Goal: Task Accomplishment & Management: Use online tool/utility

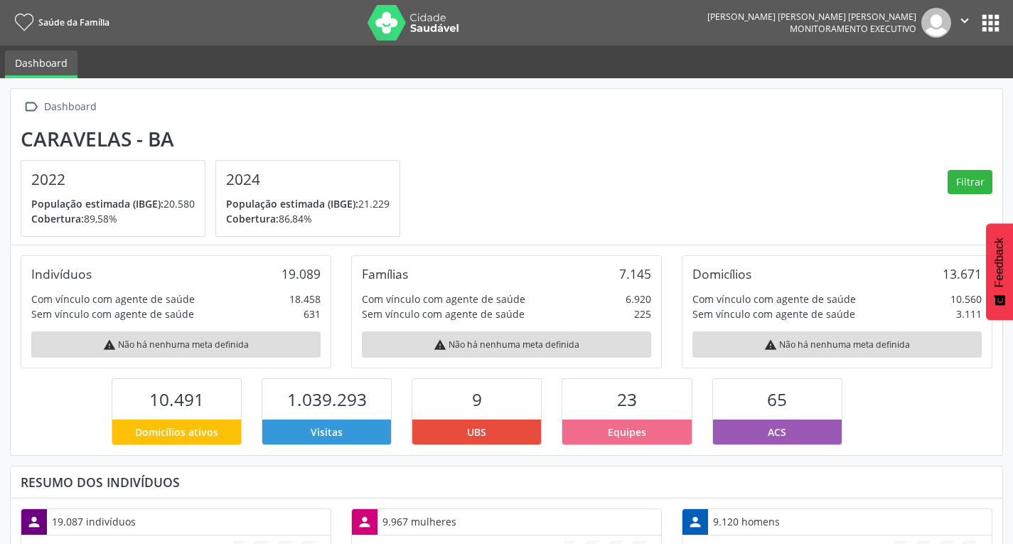
click at [991, 13] on button "apps" at bounding box center [990, 23] width 25 height 25
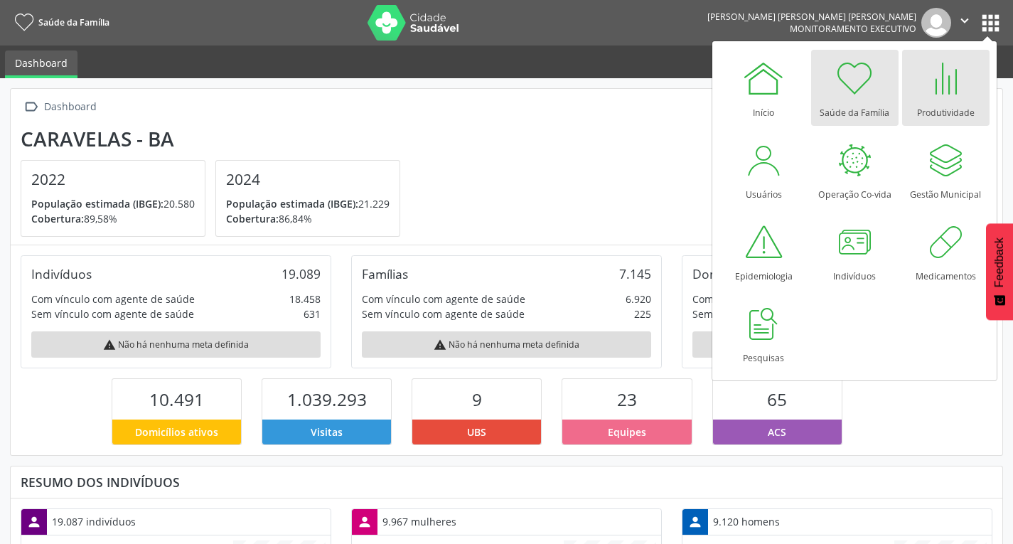
click at [949, 78] on div at bounding box center [945, 78] width 43 height 43
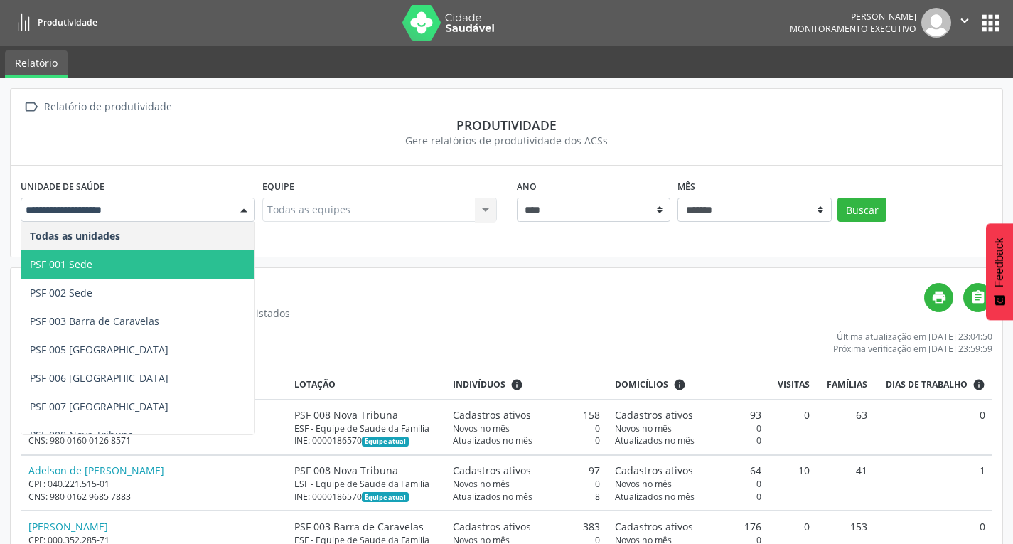
click at [129, 256] on span "PSF 001 Sede" at bounding box center [137, 264] width 233 height 28
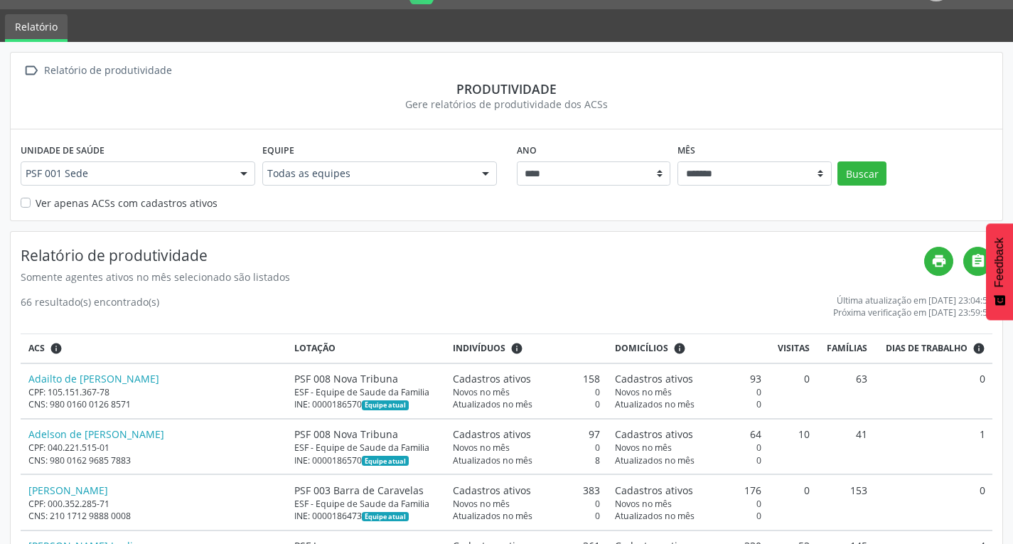
scroll to position [71, 0]
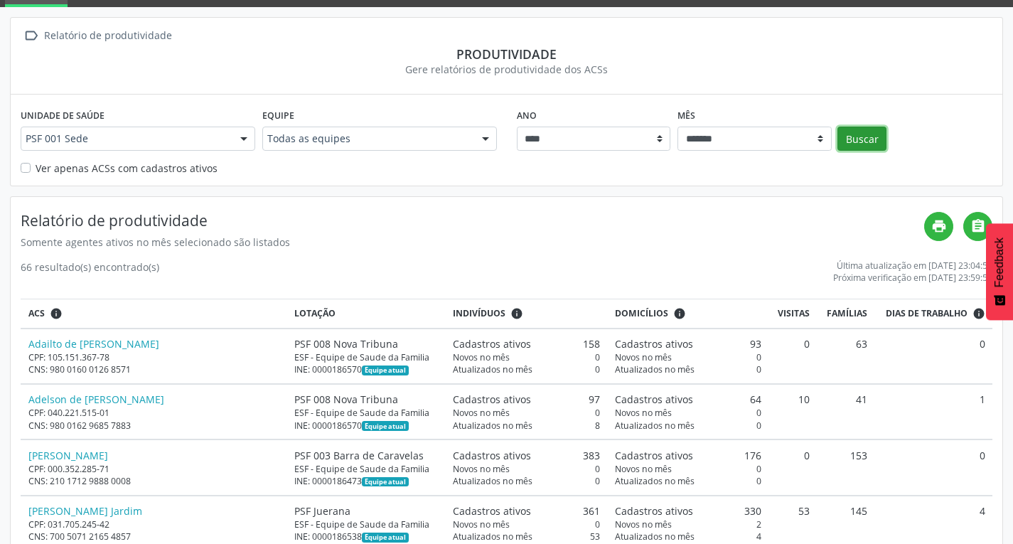
click at [870, 140] on button "Buscar" at bounding box center [862, 139] width 49 height 24
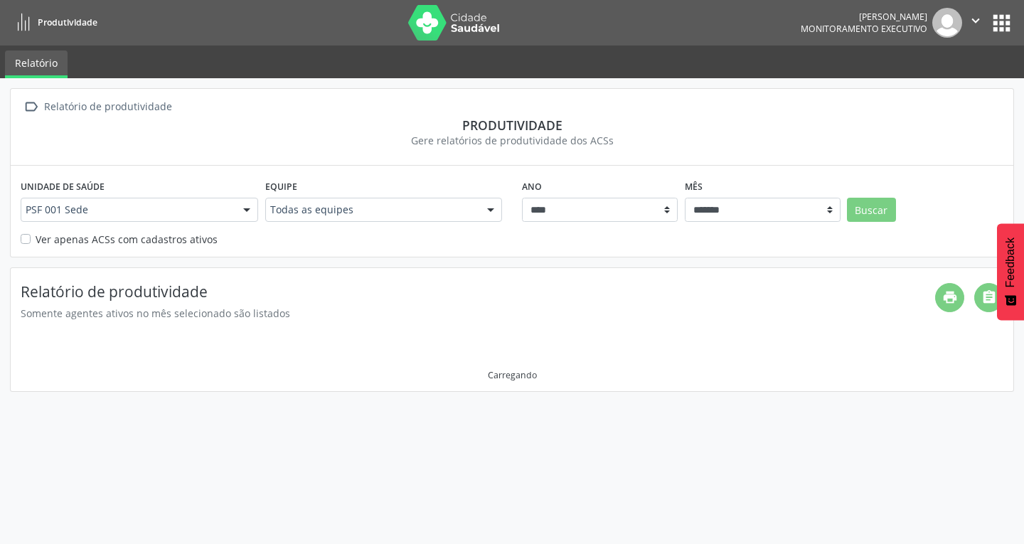
click at [870, 140] on div "Gere relatórios de produtividade dos ACSs" at bounding box center [512, 140] width 983 height 15
click at [790, 210] on select "******* ******** ****** ***** ***** **** ***** ***** ********* *******" at bounding box center [763, 210] width 156 height 24
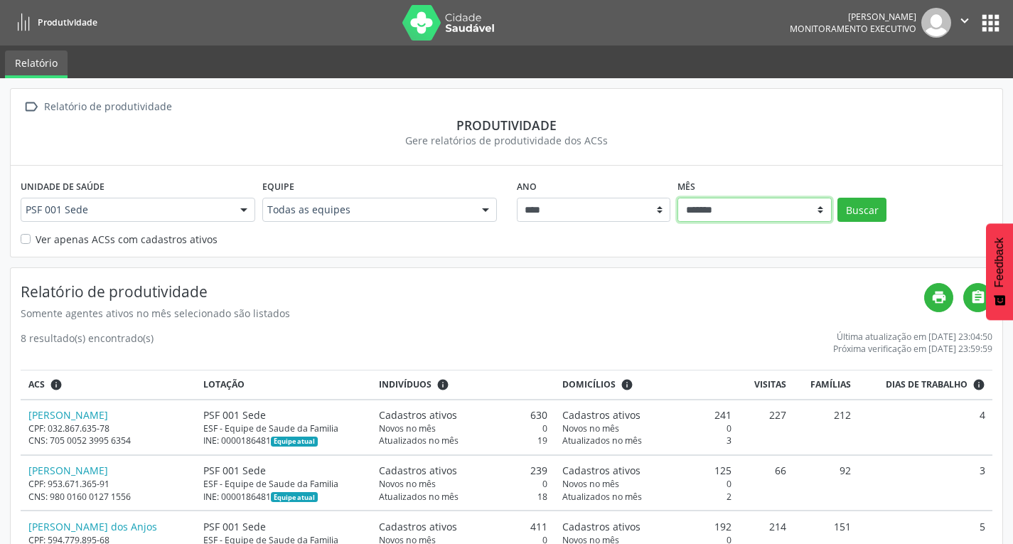
select select "**"
click at [678, 198] on select "******* ******** ****** ***** ***** **** ***** ***** ********* *******" at bounding box center [755, 210] width 154 height 24
click at [847, 213] on button "Buscar" at bounding box center [862, 210] width 49 height 24
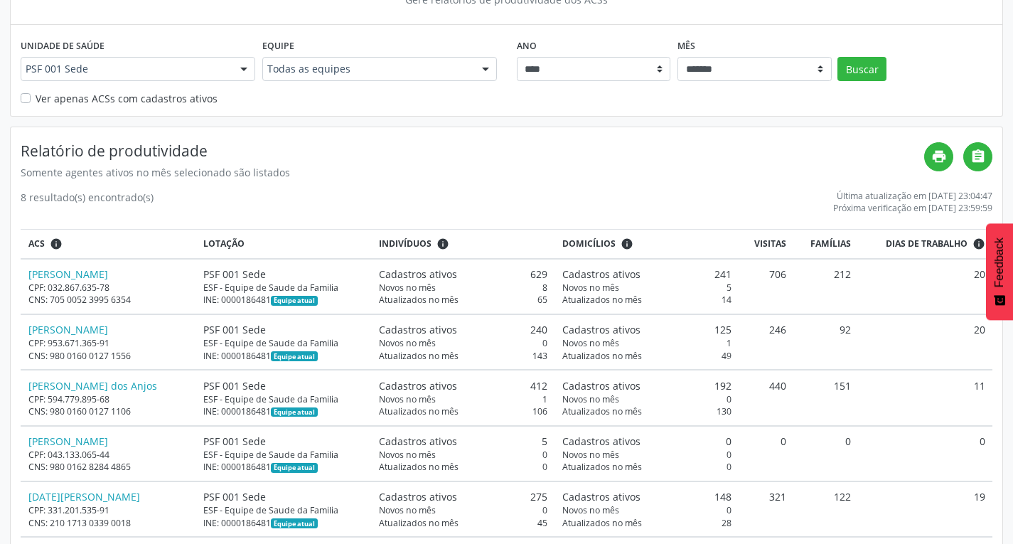
scroll to position [142, 0]
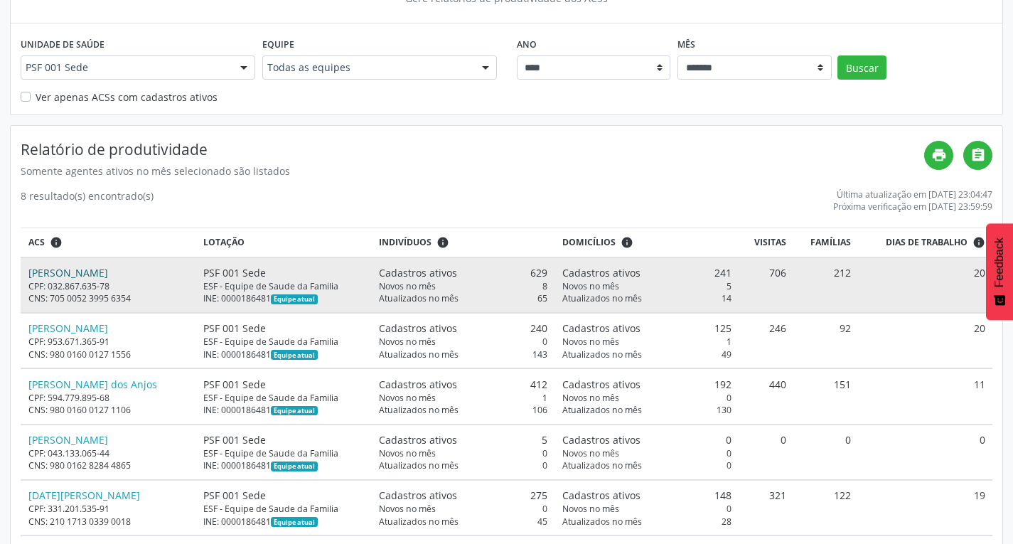
click at [93, 275] on link "[PERSON_NAME]" at bounding box center [68, 273] width 80 height 14
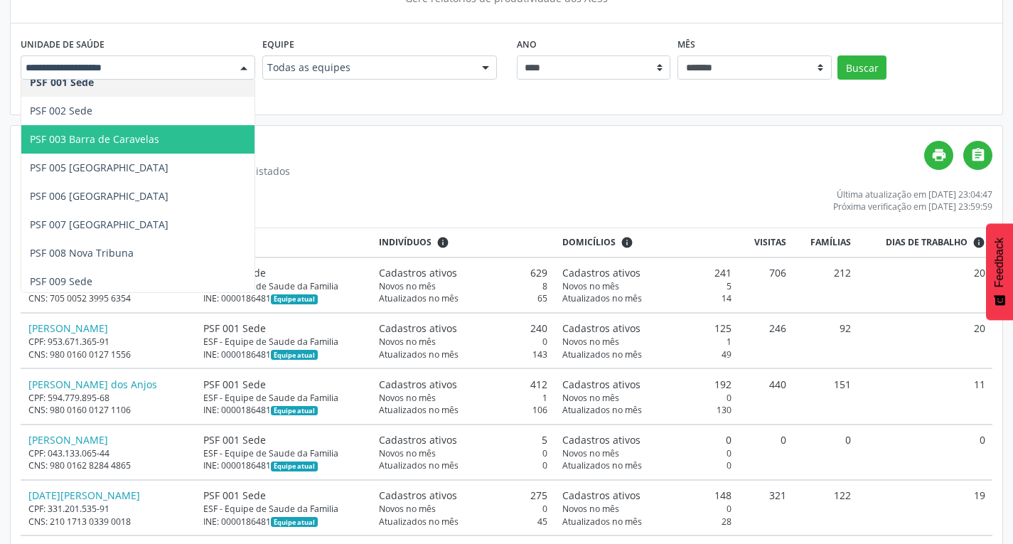
scroll to position [71, 0]
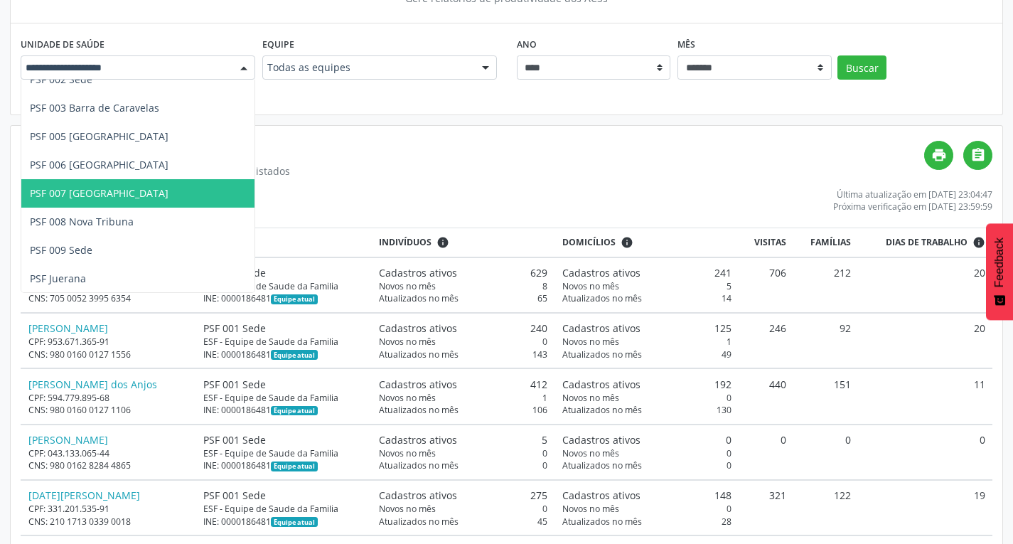
click at [124, 184] on span "PSF 007 [GEOGRAPHIC_DATA]" at bounding box center [137, 193] width 233 height 28
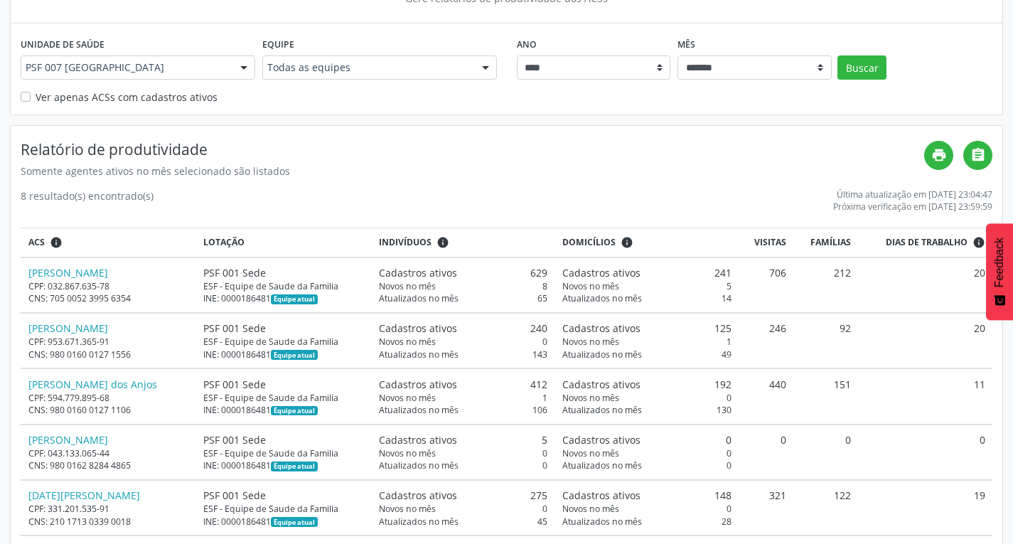
click at [890, 68] on div "Ano **** **** **** **** **** **** **** **** Mês ******* ******** ****** ***** *…" at bounding box center [755, 56] width 484 height 46
click at [877, 68] on button "Buscar" at bounding box center [862, 67] width 49 height 24
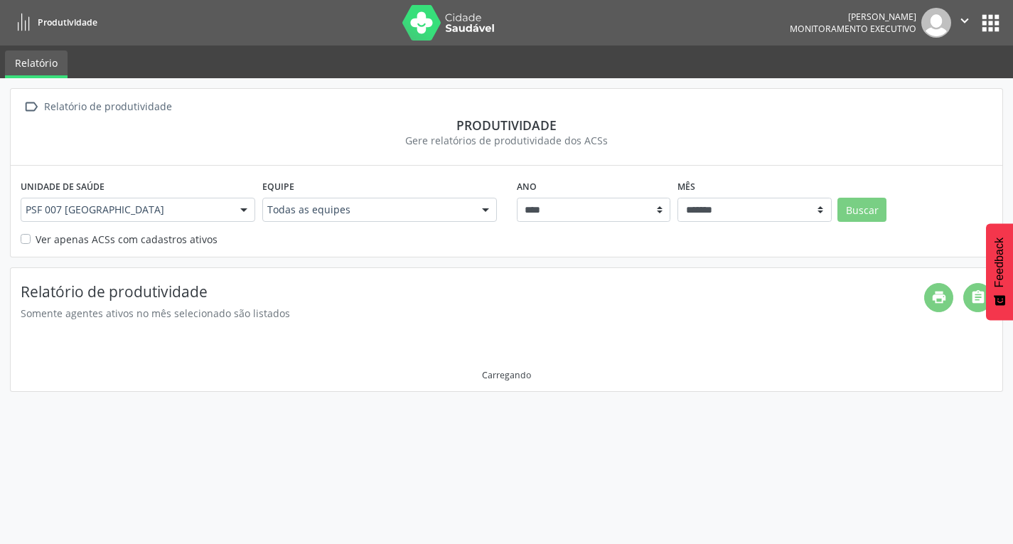
scroll to position [0, 0]
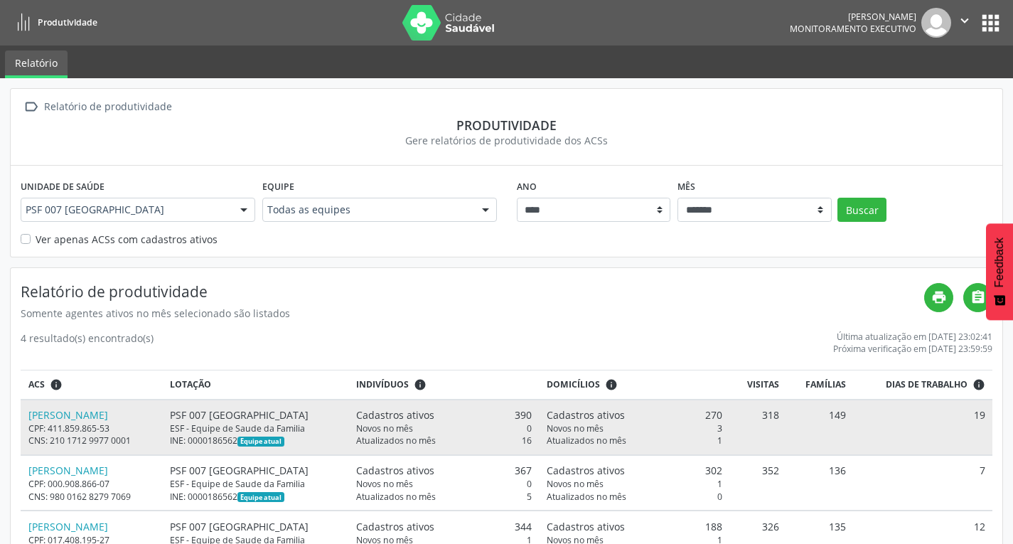
click at [91, 405] on td "[PERSON_NAME] CPF: 411.859.865-53 CNS: 210 1712 9977 0001" at bounding box center [92, 427] width 142 height 55
click at [103, 417] on link "[PERSON_NAME]" at bounding box center [68, 415] width 80 height 14
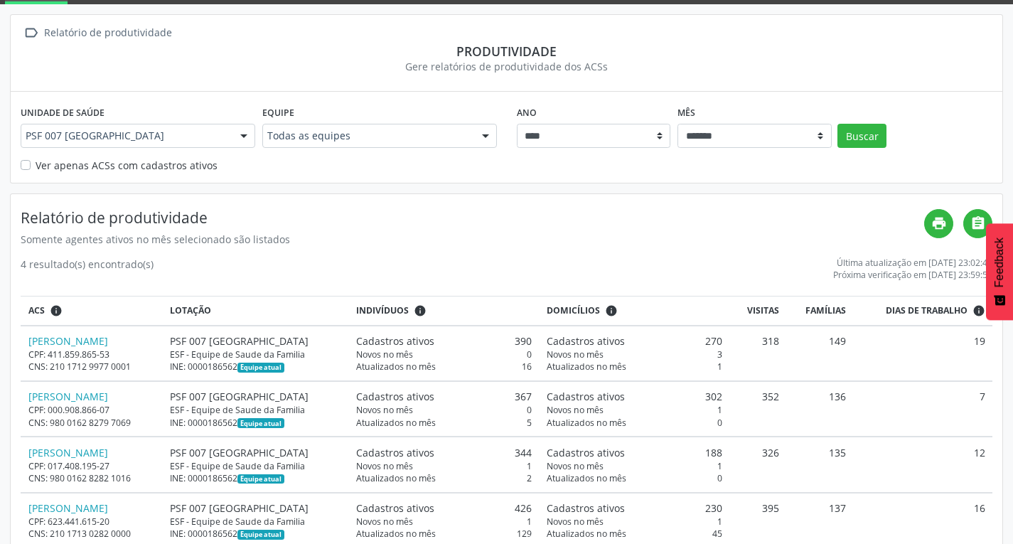
scroll to position [108, 0]
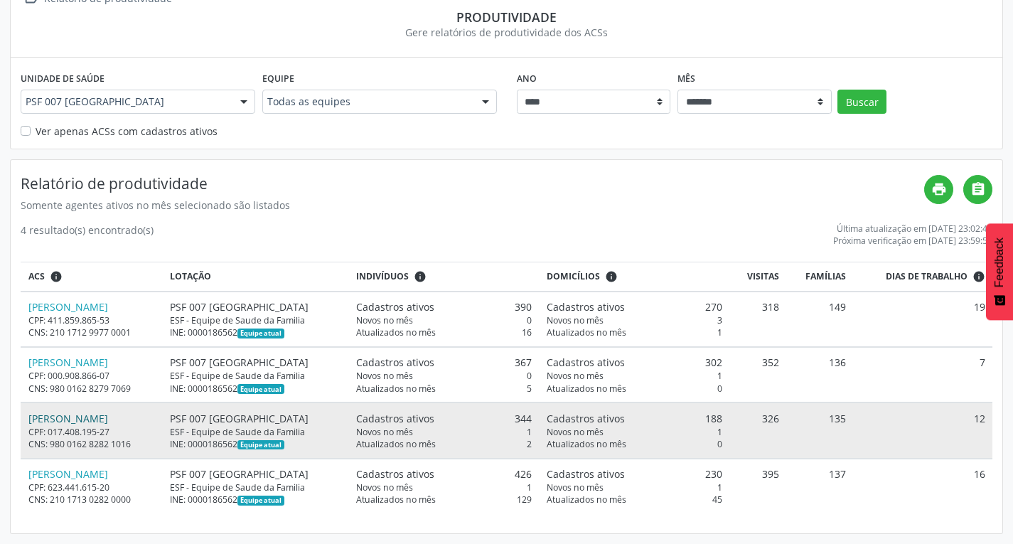
click at [108, 422] on link "[PERSON_NAME]" at bounding box center [68, 419] width 80 height 14
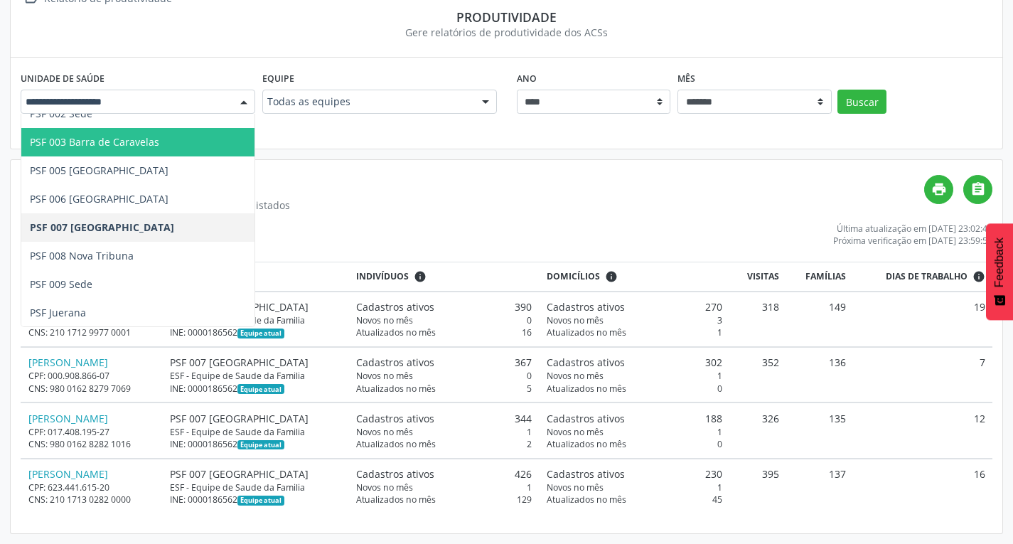
click at [186, 142] on span "PSF 003 Barra de Caravelas" at bounding box center [137, 142] width 233 height 28
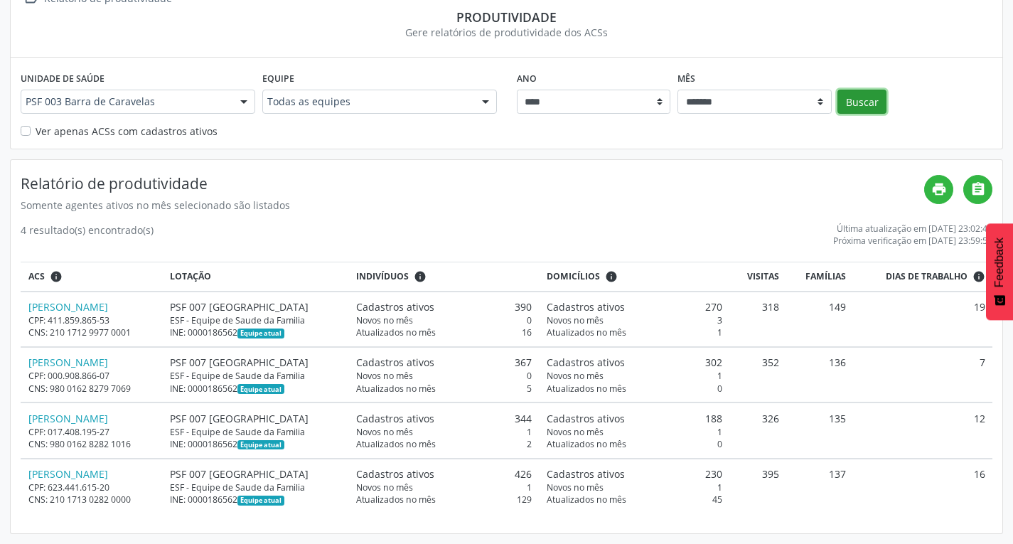
click at [860, 101] on button "Buscar" at bounding box center [862, 102] width 49 height 24
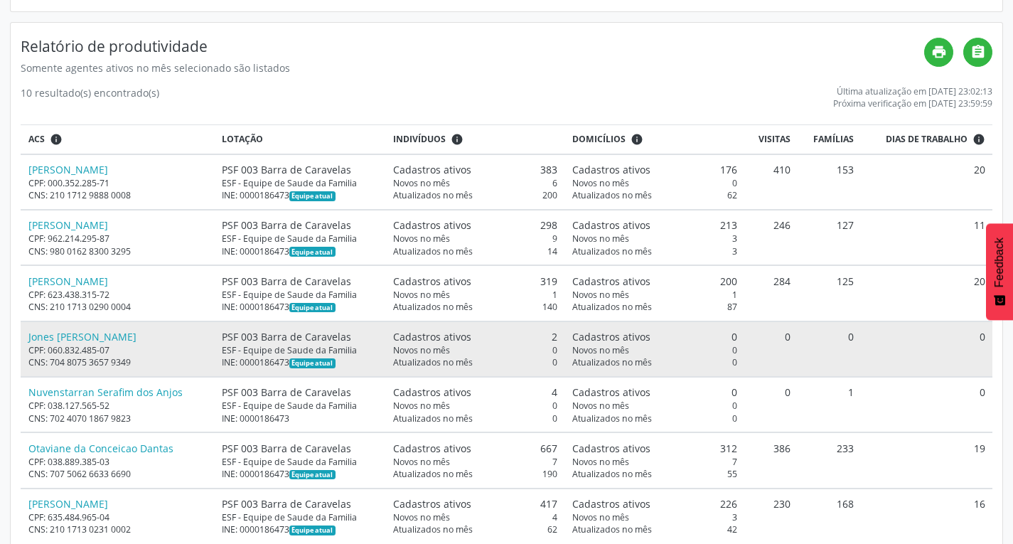
scroll to position [275, 0]
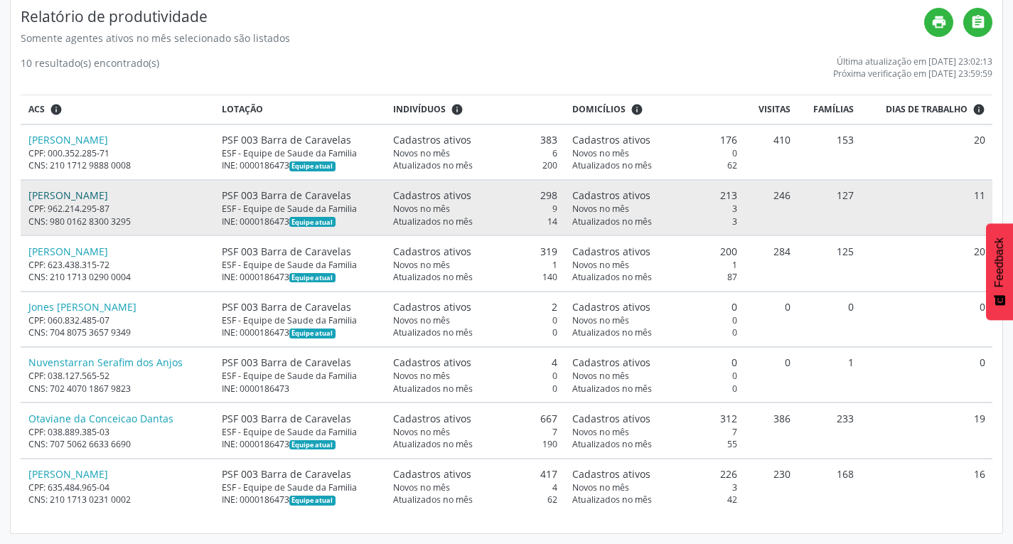
click at [94, 196] on link "[PERSON_NAME]" at bounding box center [68, 195] width 80 height 14
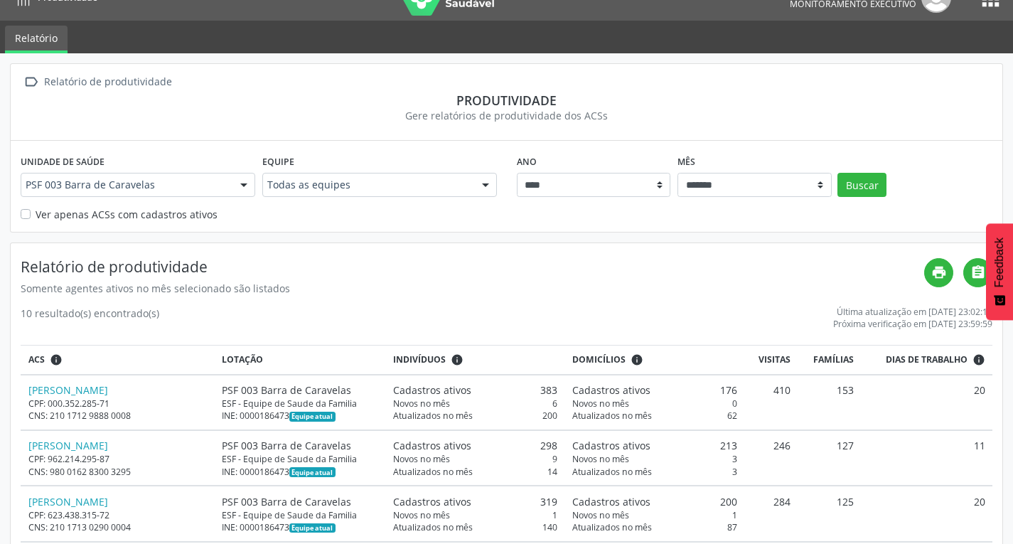
scroll to position [0, 0]
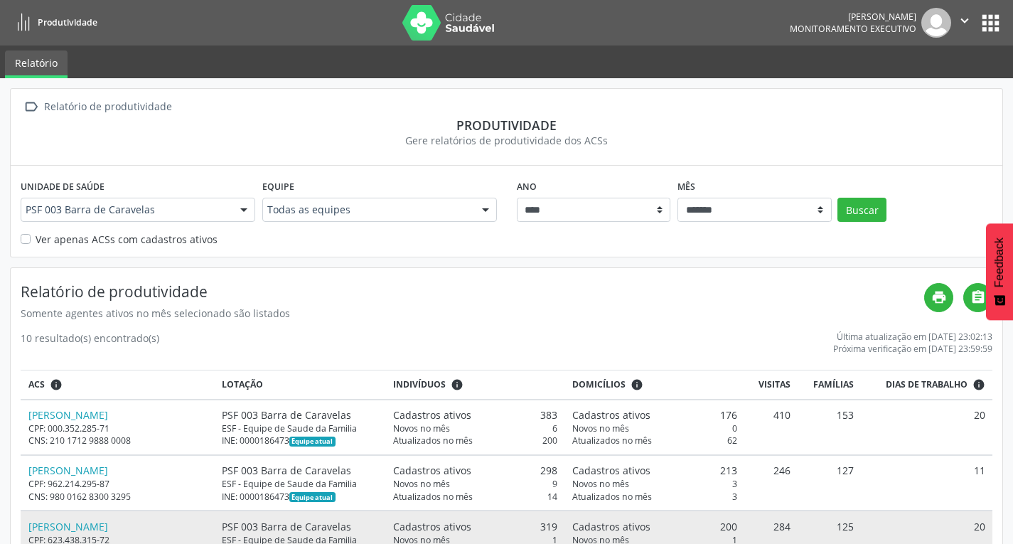
click at [710, 543] on div "Novos no mês 1" at bounding box center [654, 540] width 165 height 12
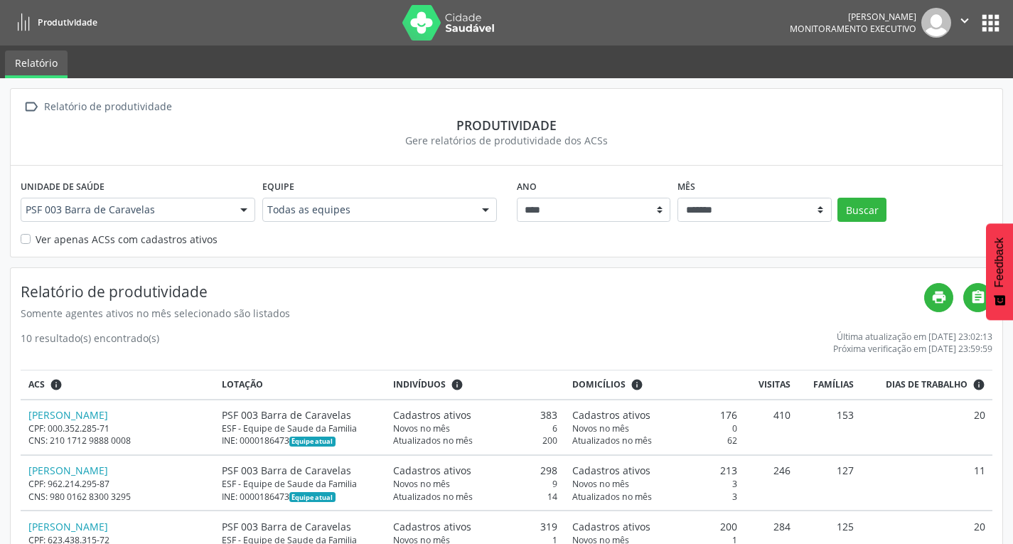
click at [444, 290] on h4 "Relatório de produtividade" at bounding box center [473, 292] width 904 height 18
